Goal: Task Accomplishment & Management: Manage account settings

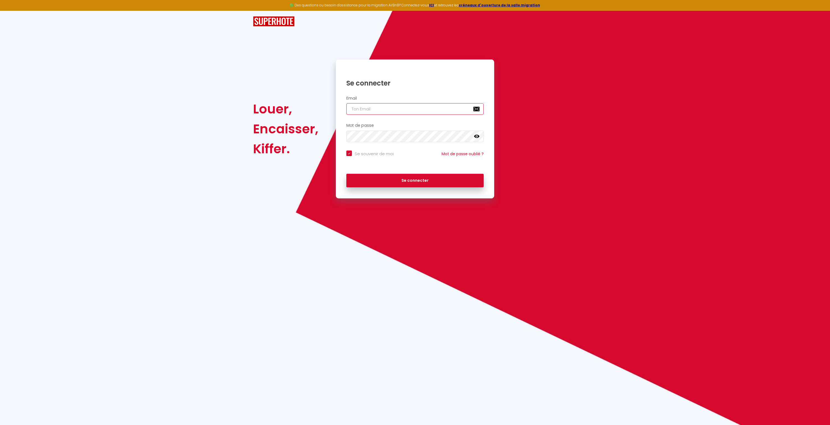
click at [362, 106] on input "email" at bounding box center [415, 109] width 137 height 12
type input "p"
checkbox input "true"
type input "pa"
checkbox input "true"
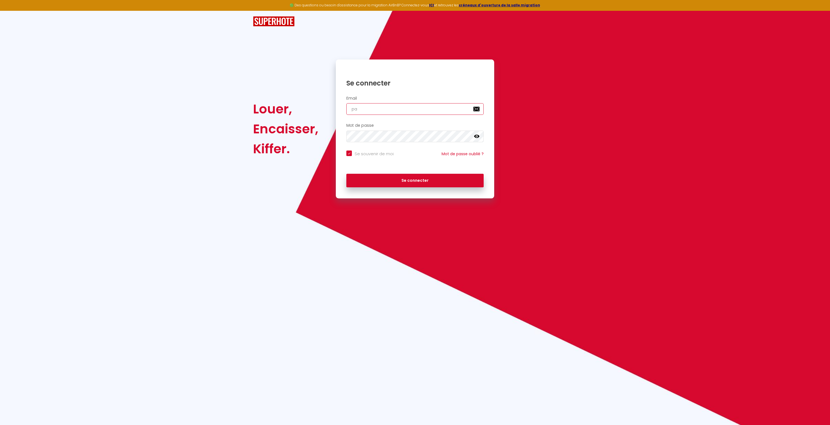
type input "pas"
checkbox input "true"
type input "pasc"
checkbox input "true"
type input "pasca"
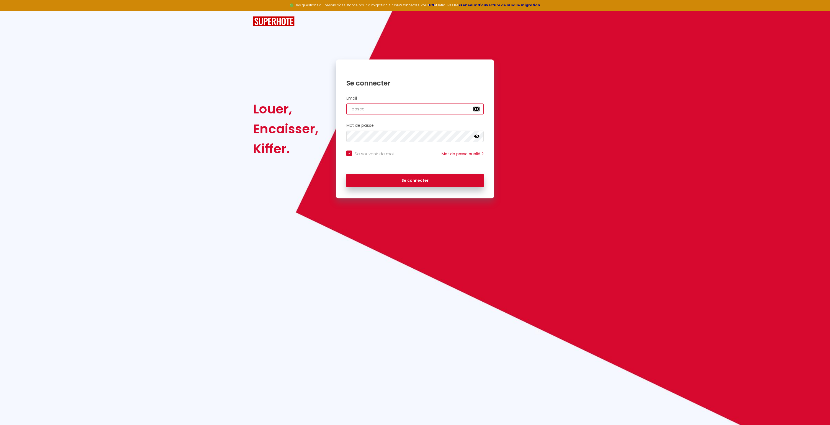
checkbox input "true"
type input "pascal"
checkbox input "true"
type input "[PERSON_NAME]"
checkbox input "true"
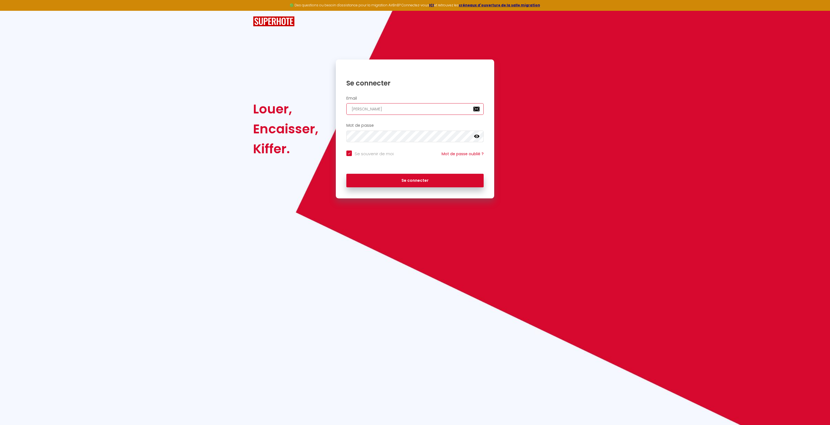
type input "[PERSON_NAME]."
checkbox input "true"
type input "[PERSON_NAME].w"
checkbox input "true"
type input "[PERSON_NAME].wa"
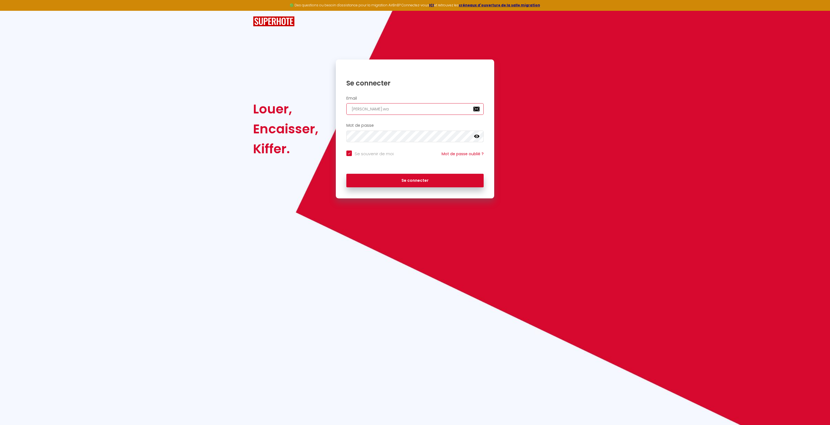
checkbox input "true"
type input "[PERSON_NAME].wan"
checkbox input "true"
type input "[PERSON_NAME].want"
checkbox input "true"
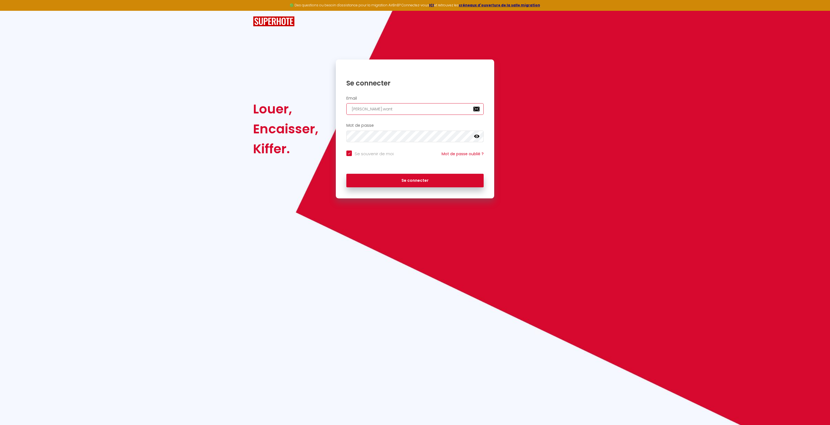
type input "[PERSON_NAME].wanti"
checkbox input "true"
type input "[PERSON_NAME].wantie"
checkbox input "true"
type input "[PERSON_NAME].[PERSON_NAME]"
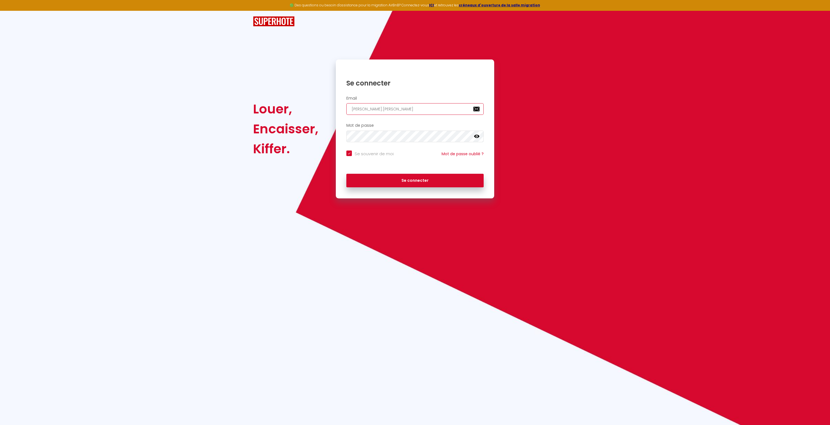
checkbox input "true"
type input "[PERSON_NAME].[PERSON_NAME]@"
checkbox input "true"
type input "[PERSON_NAME].[PERSON_NAME]@t"
checkbox input "true"
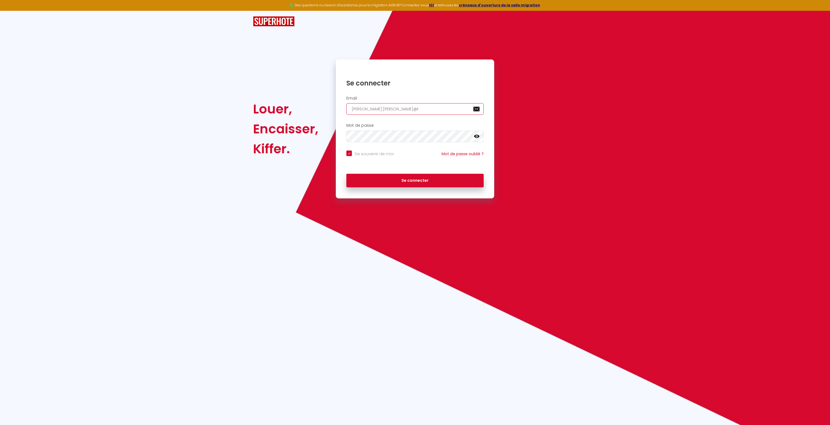
type input "[PERSON_NAME].[PERSON_NAME]@te"
checkbox input "true"
type input "[PERSON_NAME].[PERSON_NAME]@tel"
checkbox input "true"
type input "[PERSON_NAME].[PERSON_NAME]@tele"
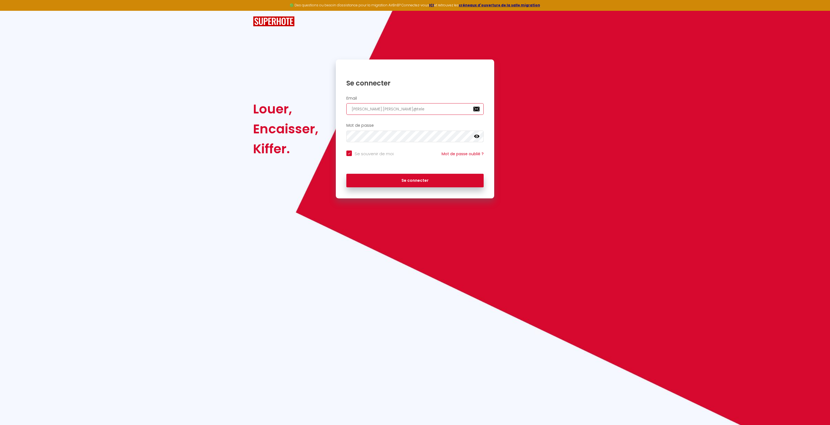
checkbox input "true"
type input "[PERSON_NAME].[PERSON_NAME]@telen"
checkbox input "true"
type input "[PERSON_NAME].[PERSON_NAME]@telene"
checkbox input "true"
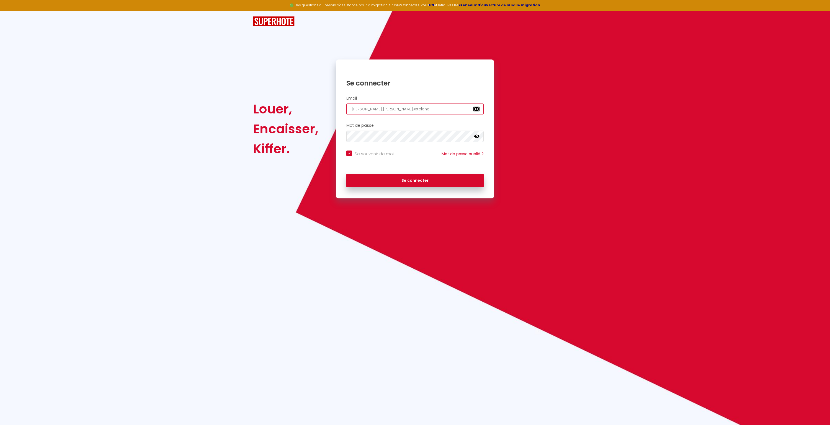
type input "[PERSON_NAME][EMAIL_ADDRESS][PERSON_NAME]"
checkbox input "true"
type input "[PERSON_NAME][EMAIL_ADDRESS][PERSON_NAME]."
checkbox input "true"
type input "[PERSON_NAME].[PERSON_NAME]@telenet.b"
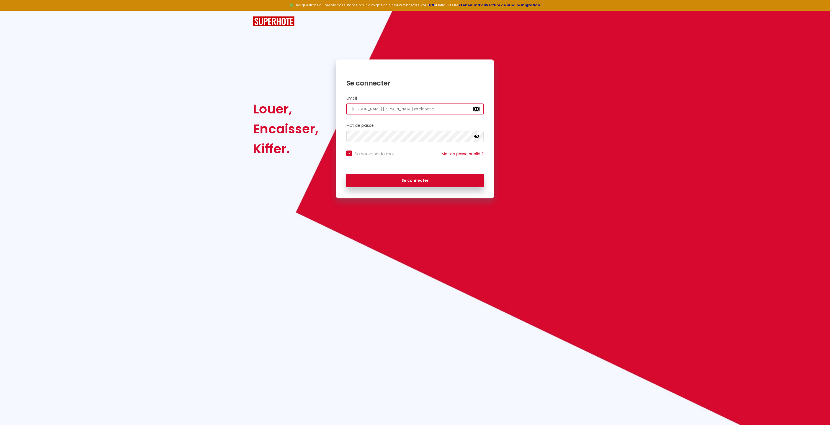
checkbox input "true"
type input "[PERSON_NAME][EMAIL_ADDRESS][PERSON_NAME][DOMAIN_NAME]"
checkbox input "true"
type input "[PERSON_NAME][EMAIL_ADDRESS][PERSON_NAME][DOMAIN_NAME]"
click at [347, 174] on button "Se connecter" at bounding box center [415, 181] width 137 height 14
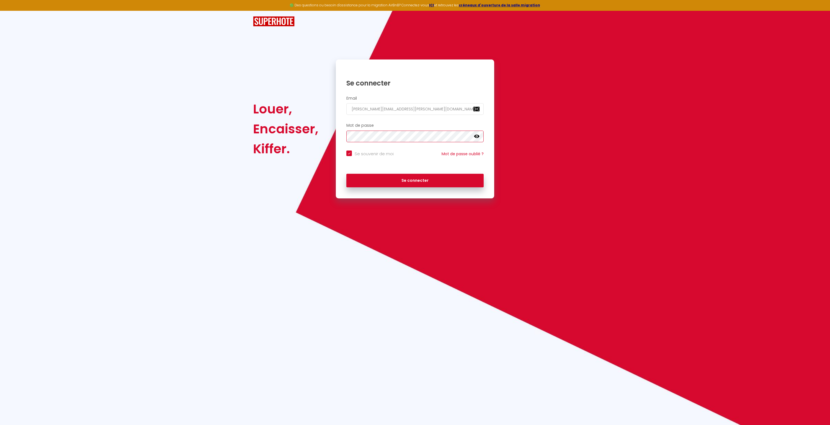
checkbox input "true"
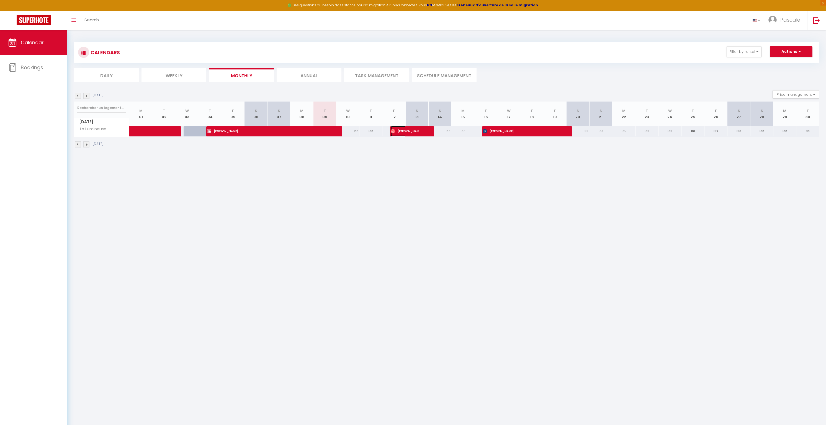
click at [413, 131] on span "[PERSON_NAME]" at bounding box center [406, 131] width 31 height 11
select select "OK"
select select "0"
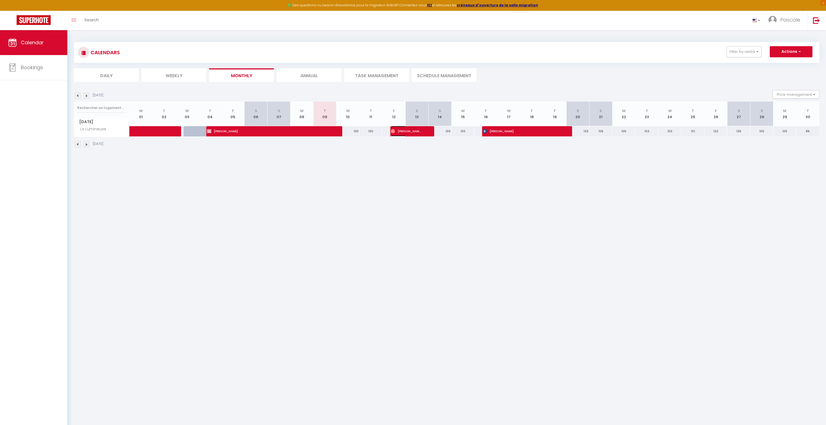
select select "1"
select select
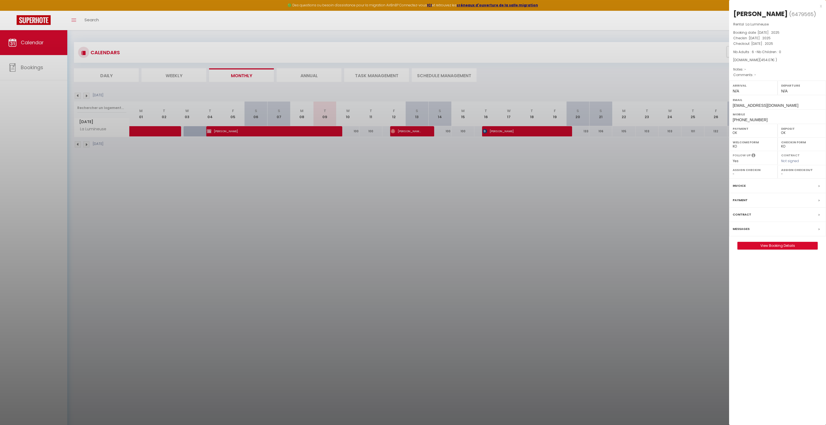
click at [527, 129] on div at bounding box center [413, 212] width 826 height 425
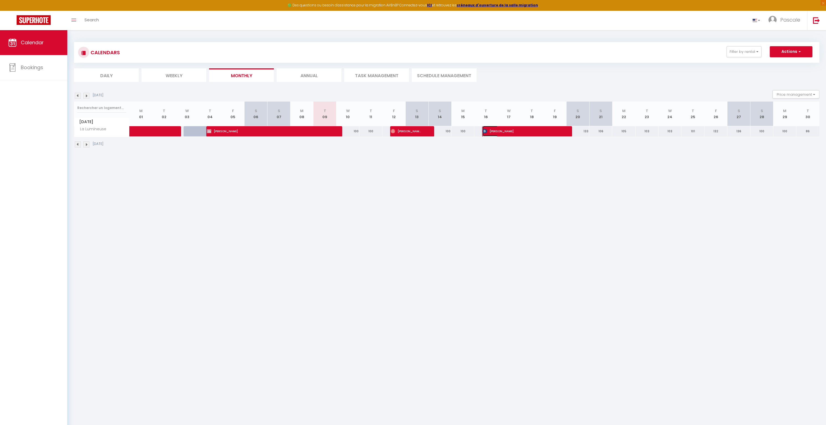
click at [522, 131] on span "[PERSON_NAME]" at bounding box center [521, 131] width 77 height 11
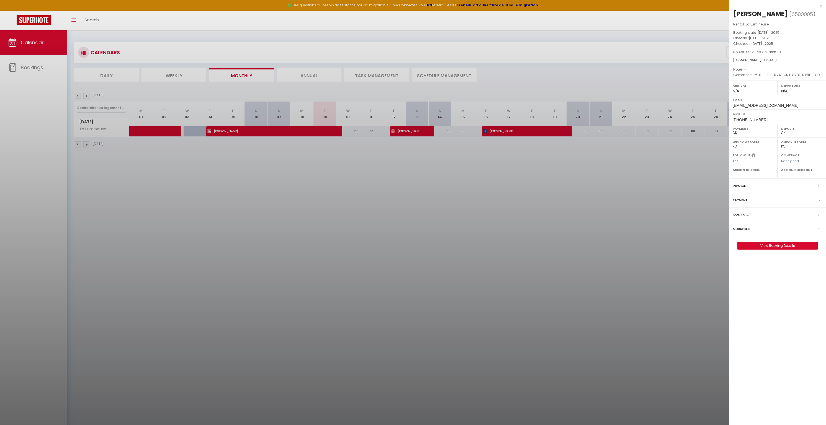
click at [544, 224] on div at bounding box center [413, 212] width 826 height 425
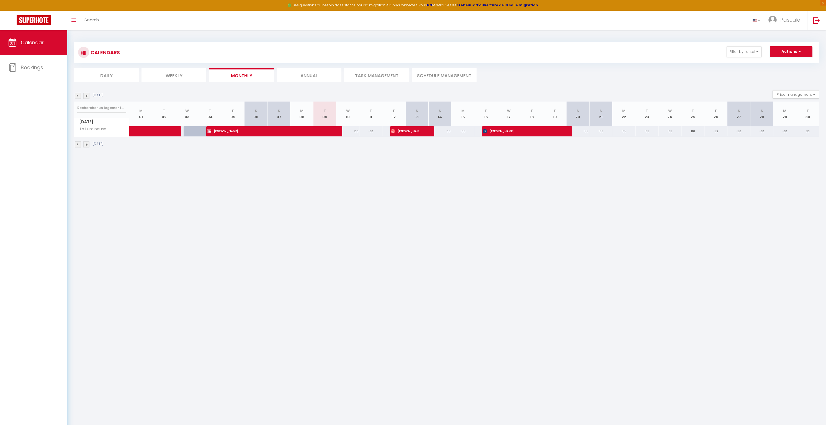
drag, startPoint x: 178, startPoint y: 253, endPoint x: 173, endPoint y: 240, distance: 14.2
click at [178, 252] on body "🟢 Des questions ou besoin d'assistance pour la migration AirBnB? Connectez-vous…" at bounding box center [413, 242] width 826 height 425
click at [321, 74] on li "Annual" at bounding box center [309, 75] width 65 height 14
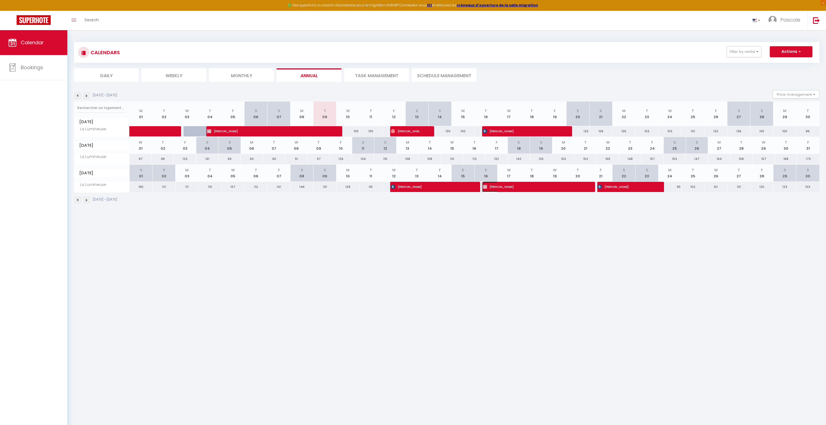
click at [540, 189] on span "[PERSON_NAME]" at bounding box center [533, 187] width 100 height 11
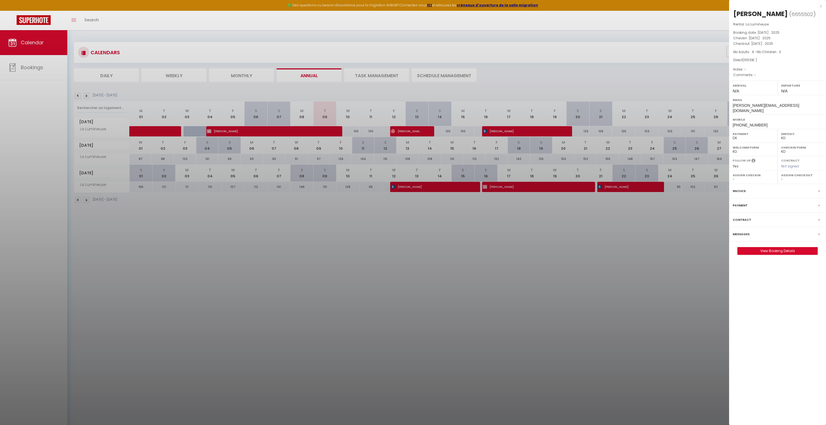
click at [547, 239] on div at bounding box center [413, 212] width 826 height 425
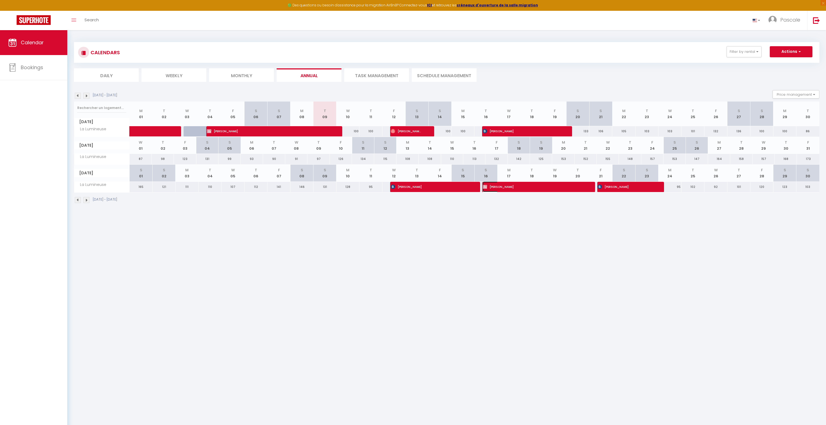
click at [543, 189] on span "[PERSON_NAME]" at bounding box center [533, 187] width 100 height 11
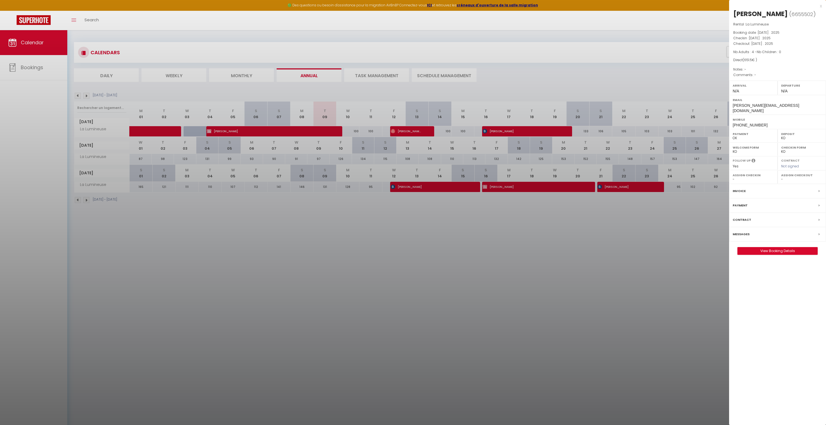
drag, startPoint x: 763, startPoint y: 63, endPoint x: 770, endPoint y: 63, distance: 6.9
click at [769, 63] on div "Direct ( 651.5 € )" at bounding box center [777, 60] width 89 height 5
click at [766, 64] on div "Rental : La Lumineuse Booking date : [DATE] . 2025 Checkin : [DATE] . 2025 Chec…" at bounding box center [777, 50] width 97 height 57
drag, startPoint x: 746, startPoint y: 60, endPoint x: 753, endPoint y: 61, distance: 6.4
click at [752, 61] on span "651.5" at bounding box center [748, 60] width 8 height 5
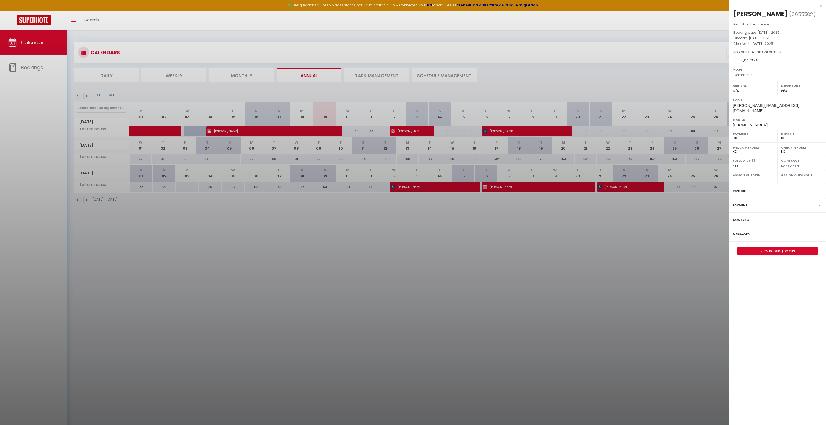
click at [755, 60] on span "( 651.5 € )" at bounding box center [750, 60] width 14 height 5
click at [621, 184] on div at bounding box center [413, 212] width 826 height 425
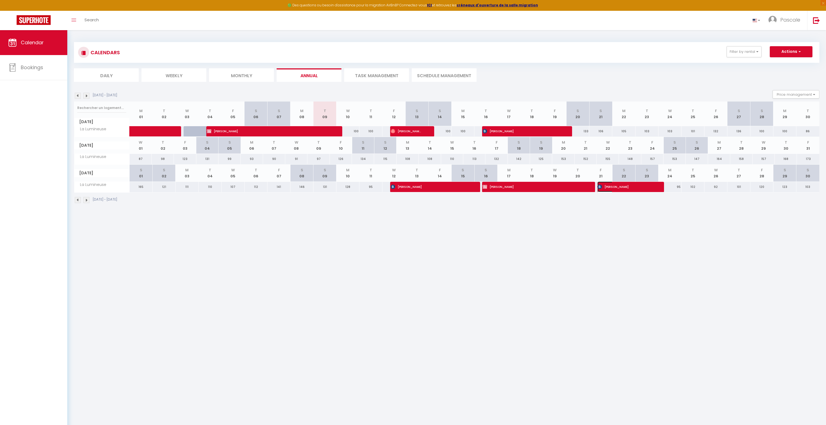
click at [638, 189] on span "[PERSON_NAME]" at bounding box center [625, 187] width 54 height 11
select select "OK"
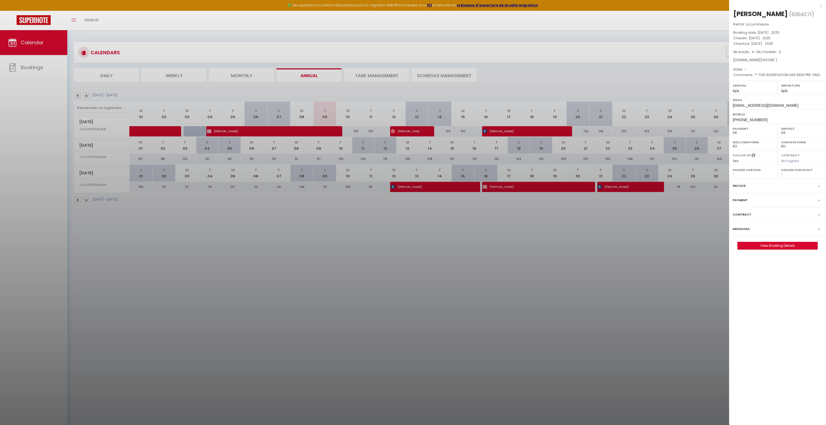
click at [579, 219] on div at bounding box center [413, 212] width 826 height 425
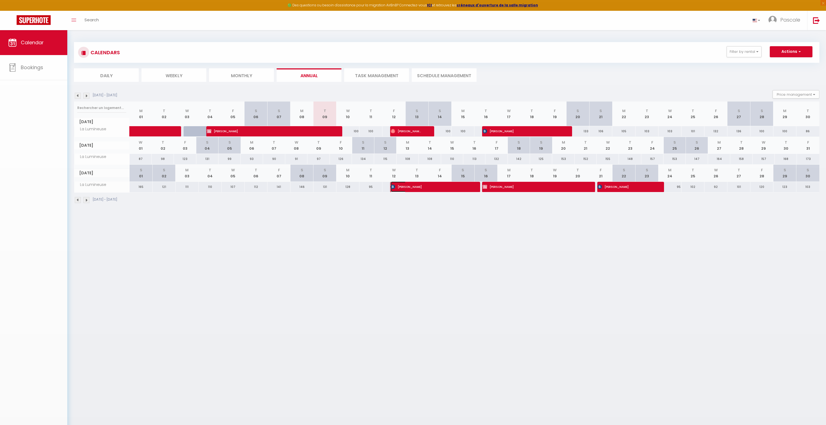
click at [404, 187] on span "[PERSON_NAME]" at bounding box center [429, 187] width 77 height 11
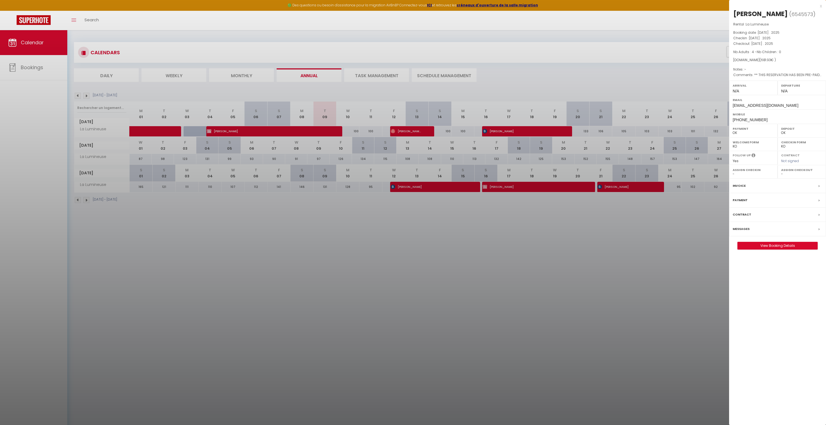
click at [443, 243] on div at bounding box center [413, 212] width 826 height 425
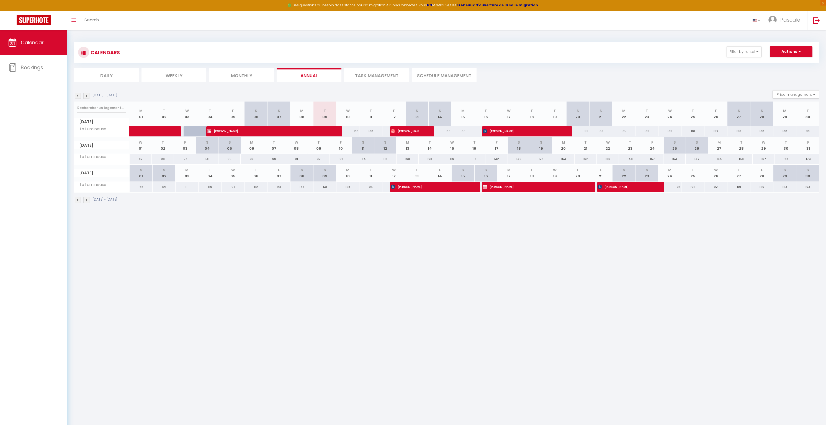
click at [88, 201] on img at bounding box center [86, 200] width 6 height 6
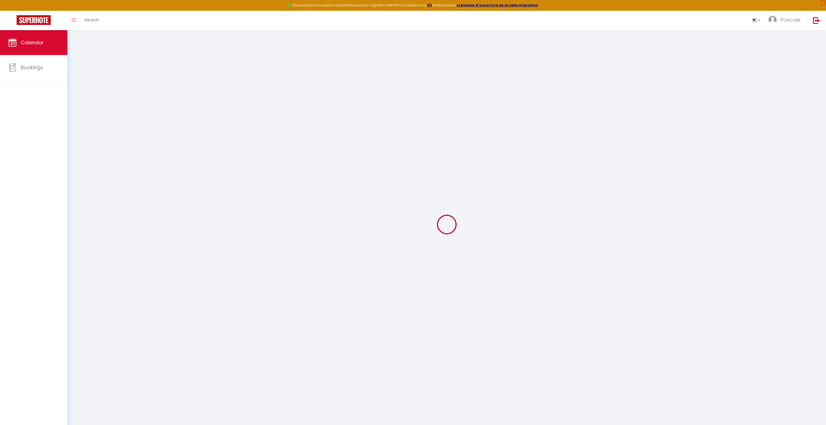
select select "0"
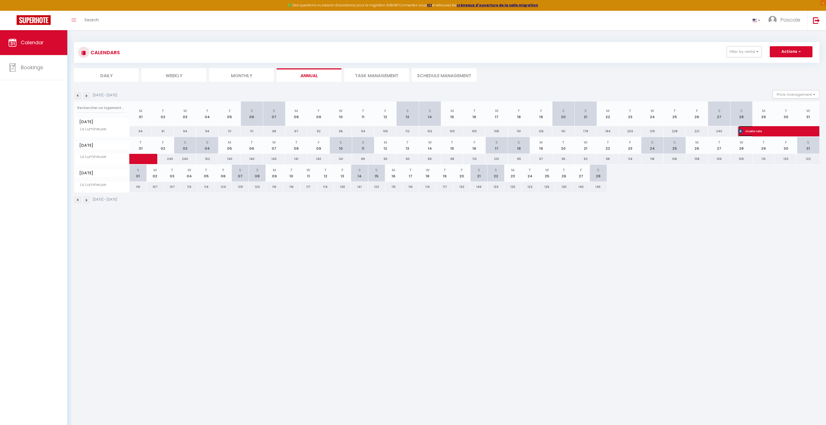
click at [776, 130] on span "nivelle nele" at bounding box center [771, 131] width 64 height 11
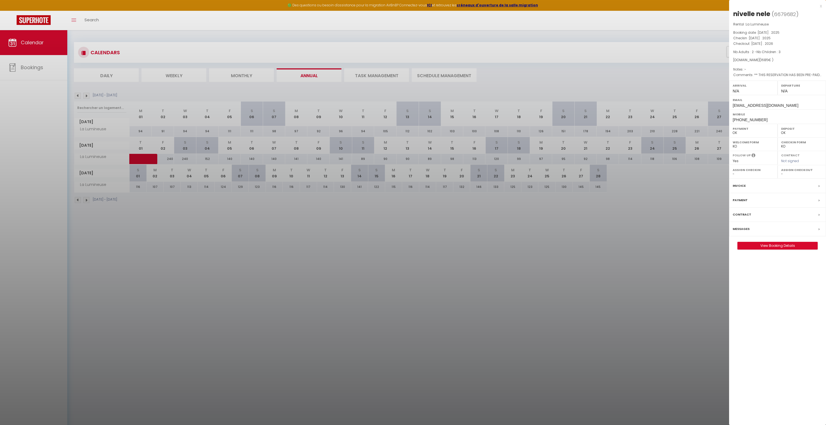
click at [561, 298] on div at bounding box center [413, 212] width 826 height 425
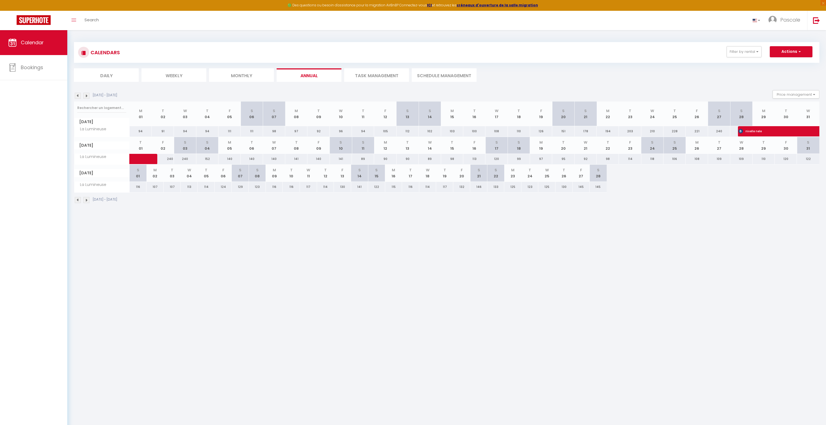
click at [77, 200] on img at bounding box center [78, 200] width 6 height 6
select select "0"
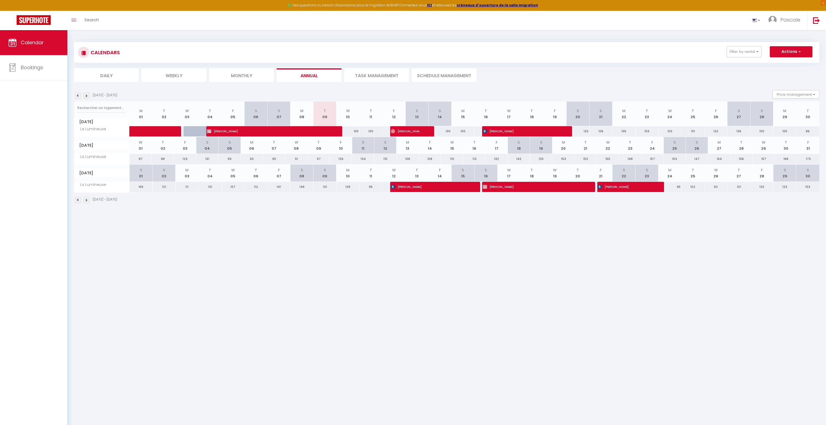
click at [285, 289] on body "🟢 Des questions ou besoin d'assistance pour la migration AirBnB? Connectez-vous…" at bounding box center [413, 242] width 826 height 425
click at [429, 191] on span "[PERSON_NAME]" at bounding box center [429, 187] width 77 height 11
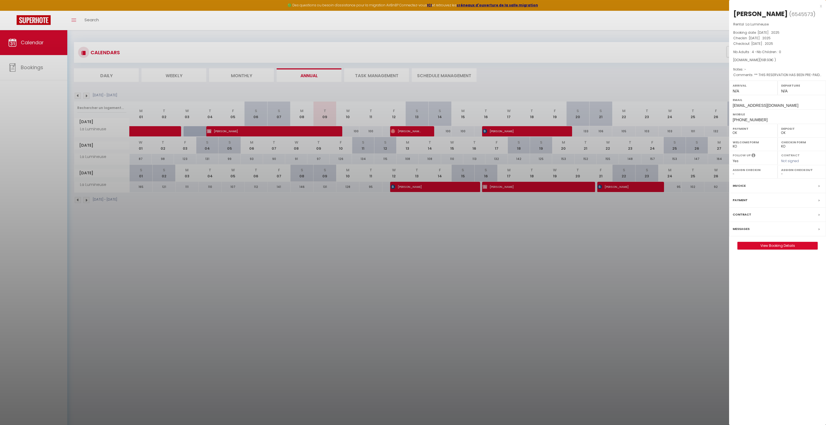
click at [551, 185] on div at bounding box center [413, 212] width 826 height 425
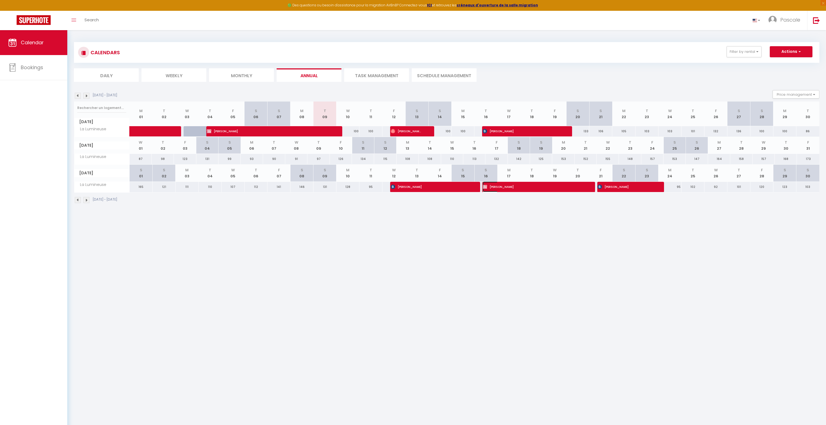
click at [556, 186] on span "[PERSON_NAME]" at bounding box center [533, 187] width 100 height 11
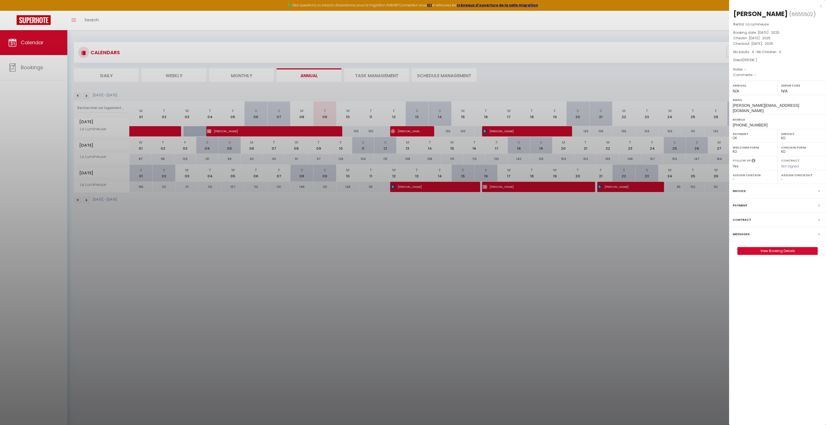
click at [643, 186] on div at bounding box center [413, 212] width 826 height 425
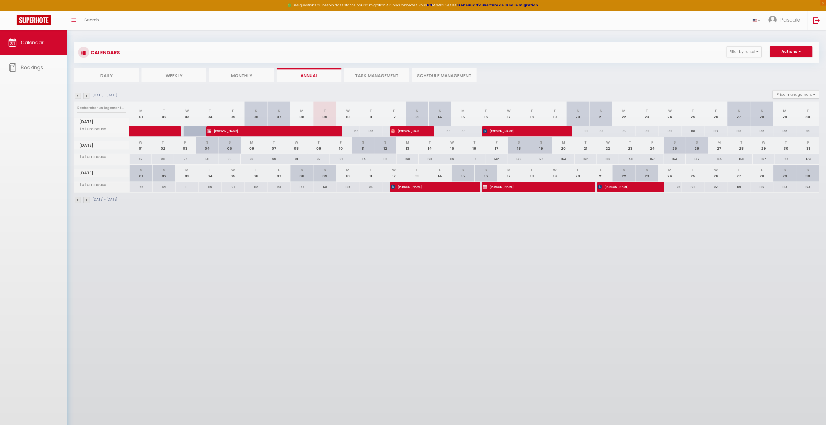
click at [643, 186] on body "🟢 Des questions ou besoin d'assistance pour la migration AirBnB? Connectez-vous…" at bounding box center [413, 242] width 826 height 425
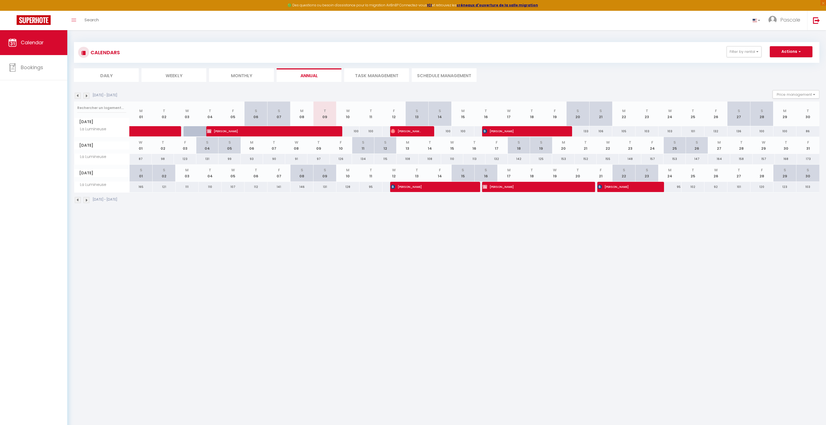
click at [482, 257] on body "🟢 Des questions ou besoin d'assistance pour la migration AirBnB? Connectez-vous…" at bounding box center [413, 242] width 826 height 425
click at [253, 129] on span "[PERSON_NAME]" at bounding box center [268, 131] width 123 height 11
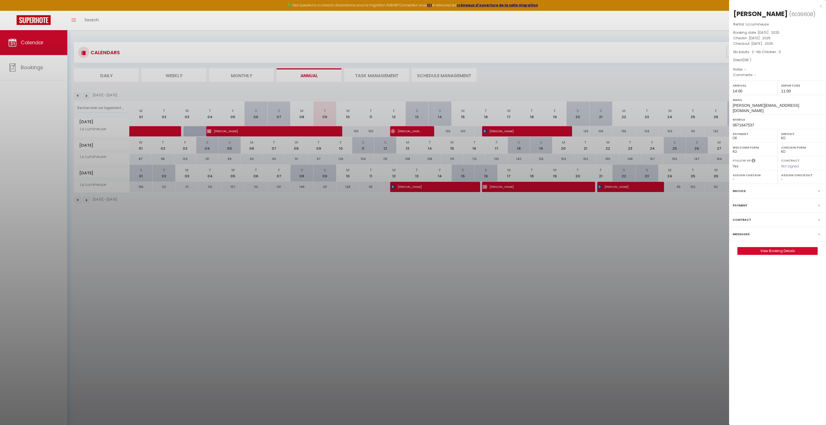
click at [315, 291] on div at bounding box center [413, 212] width 826 height 425
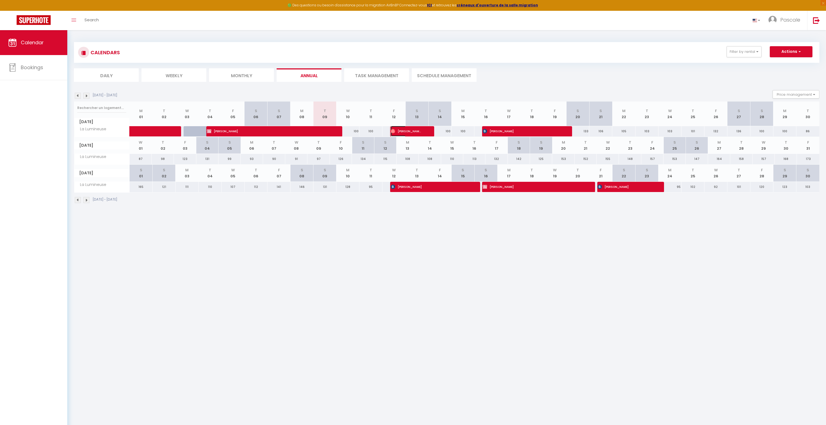
click at [412, 128] on span "[PERSON_NAME]" at bounding box center [406, 131] width 31 height 11
select select "OK"
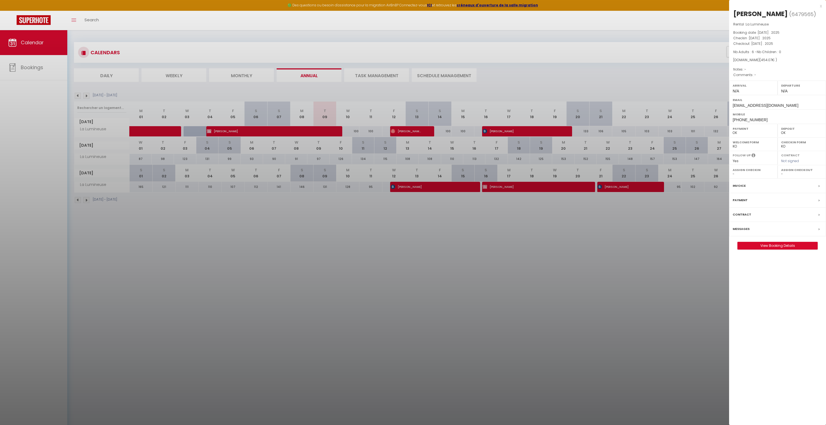
click at [517, 130] on div at bounding box center [413, 212] width 826 height 425
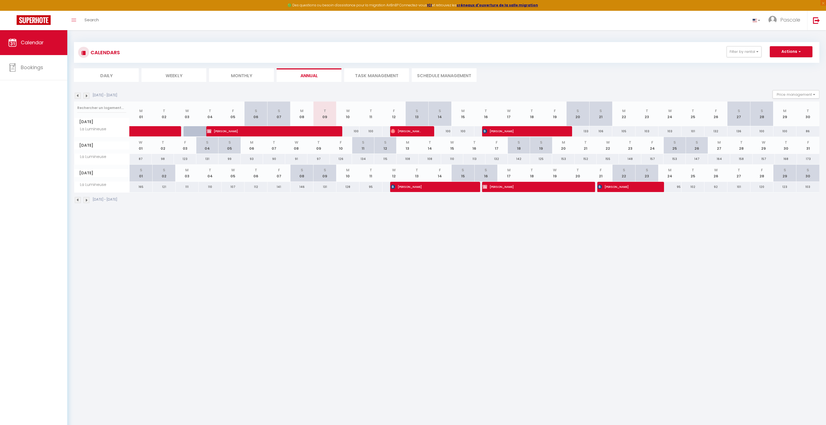
click at [502, 263] on body "🟢 Des questions ou besoin d'assistance pour la migration AirBnB? Connectez-vous…" at bounding box center [413, 242] width 826 height 425
